Goal: Navigation & Orientation: Find specific page/section

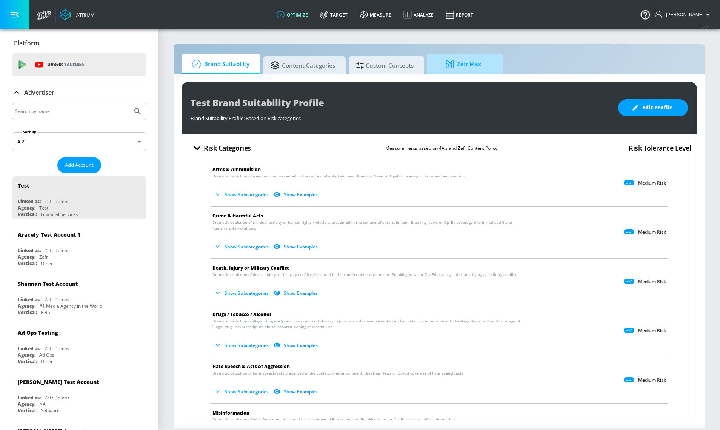
click at [472, 67] on span "Zefr Max" at bounding box center [463, 64] width 57 height 18
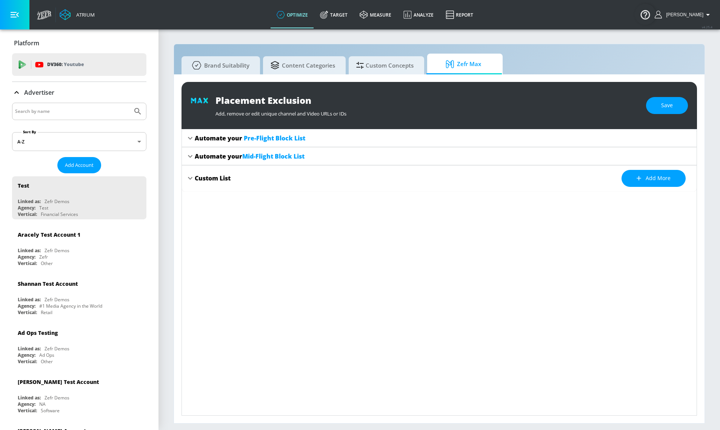
click at [216, 140] on div "Automate your Pre-Flight Block List" at bounding box center [250, 138] width 111 height 8
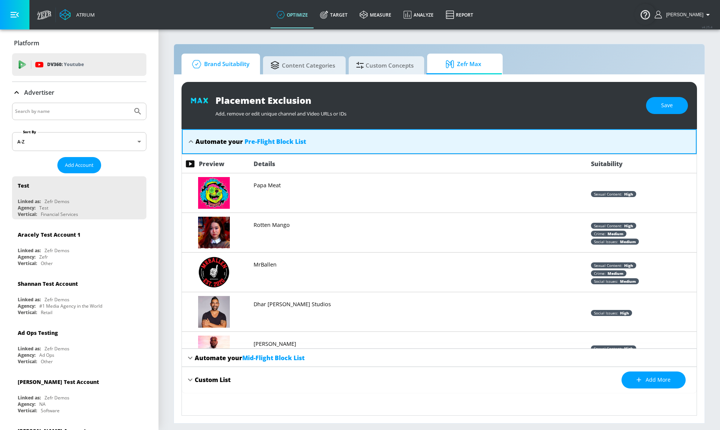
click at [234, 66] on span "Brand Suitability" at bounding box center [219, 64] width 60 height 18
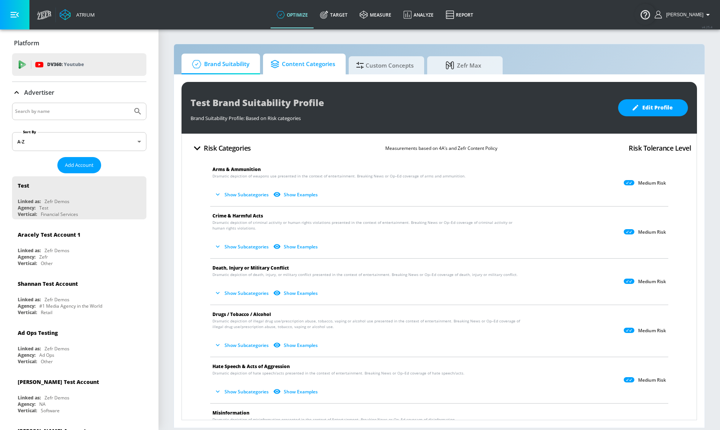
drag, startPoint x: 316, startPoint y: 62, endPoint x: 325, endPoint y: 62, distance: 9.1
click at [316, 62] on span "Content Categories" at bounding box center [303, 64] width 65 height 18
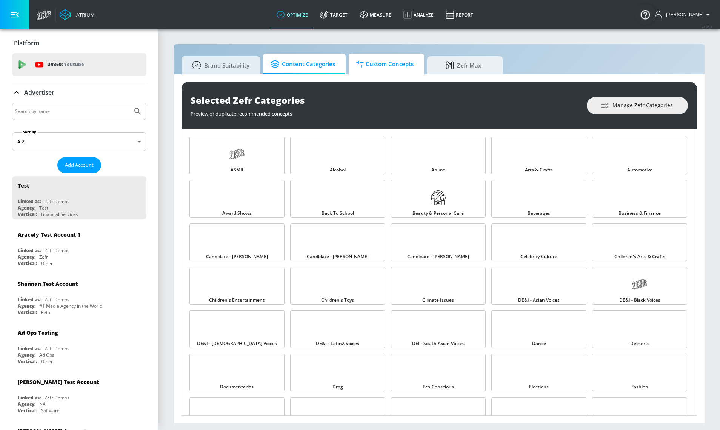
click at [400, 69] on span "Custom Concepts" at bounding box center [384, 64] width 57 height 18
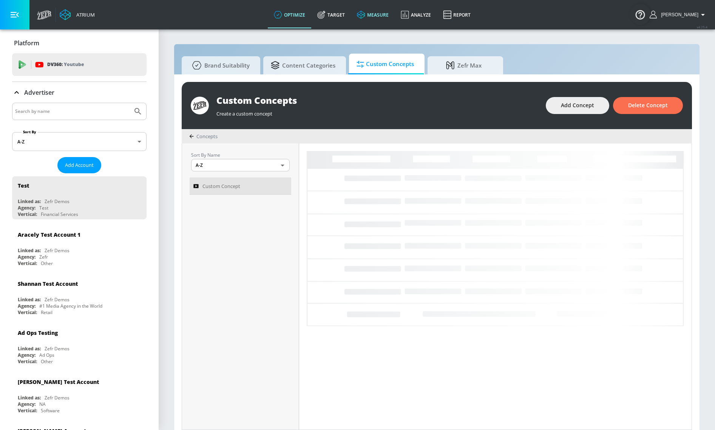
click at [391, 14] on link "measure" at bounding box center [373, 14] width 44 height 27
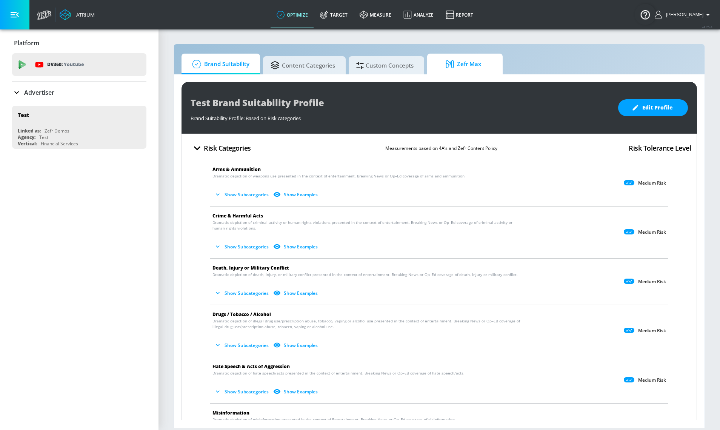
click at [469, 65] on span "Zefr Max" at bounding box center [463, 64] width 57 height 18
